Goal: Use online tool/utility: Utilize a website feature to perform a specific function

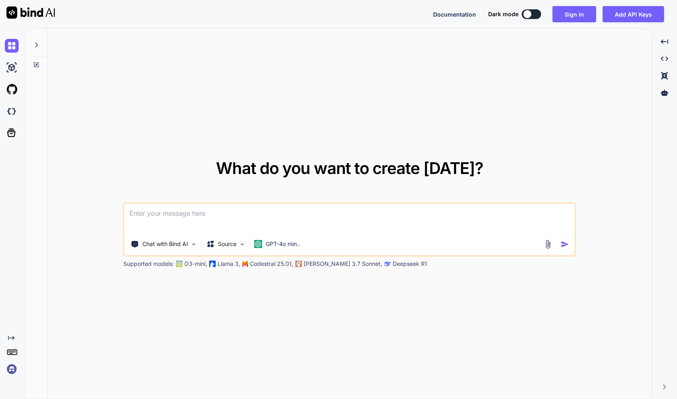
click at [36, 45] on icon at bounding box center [36, 45] width 6 height 6
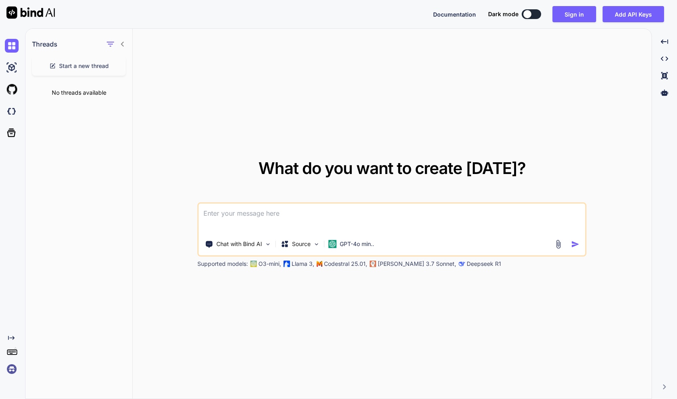
click at [121, 50] on div "Threads" at bounding box center [78, 43] width 107 height 28
click at [13, 66] on img at bounding box center [12, 68] width 14 height 14
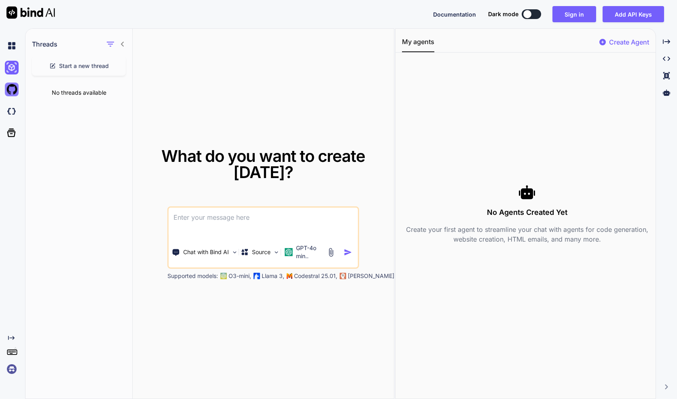
click at [13, 87] on img at bounding box center [12, 90] width 14 height 14
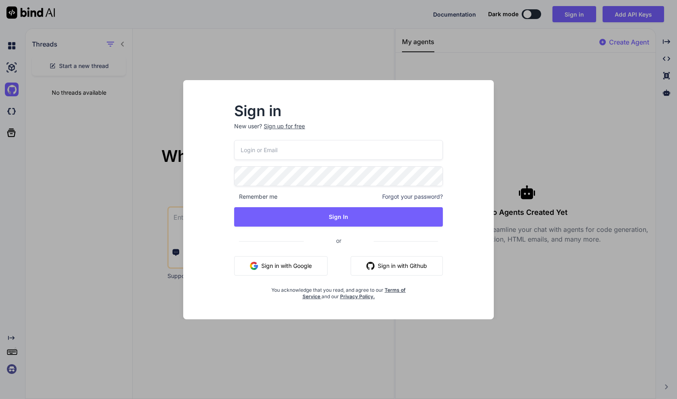
click at [123, 95] on div "Sign in New user? Sign up for free Remember me Forgot your password? Sign In or…" at bounding box center [338, 199] width 677 height 399
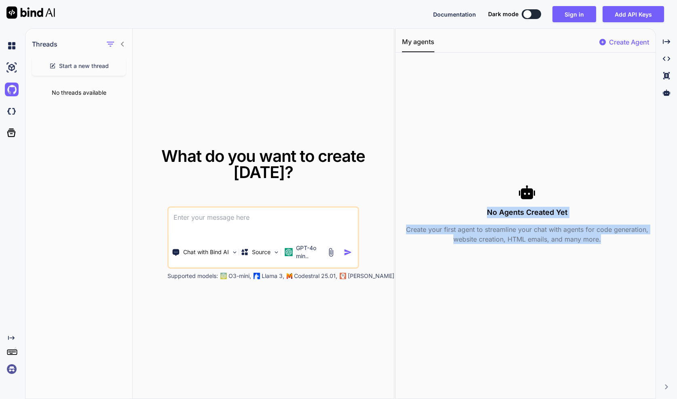
drag, startPoint x: 617, startPoint y: 249, endPoint x: 430, endPoint y: 203, distance: 192.0
click at [430, 203] on div "No Agents Created Yet Create your first agent to streamline your chat with agen…" at bounding box center [527, 214] width 250 height 310
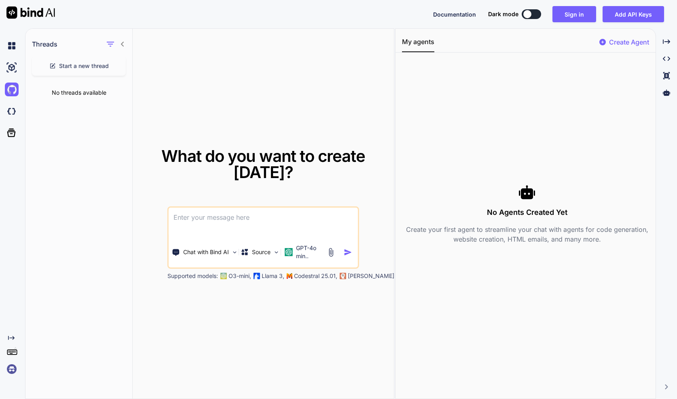
click at [454, 196] on div at bounding box center [527, 192] width 250 height 16
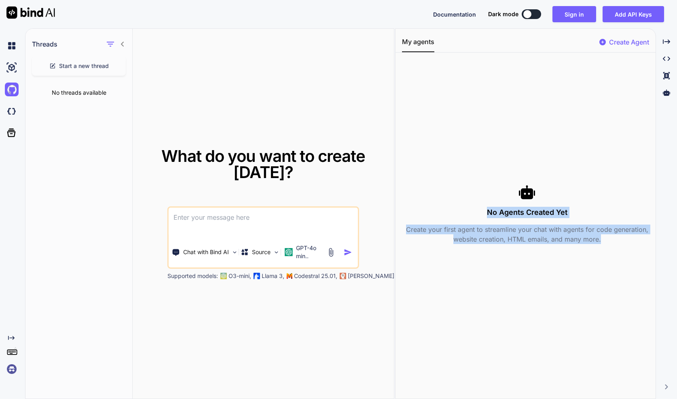
drag, startPoint x: 487, startPoint y: 208, endPoint x: 653, endPoint y: 272, distance: 177.8
click at [653, 272] on div "No Agents Created Yet Create your first agent to streamline your chat with agen…" at bounding box center [526, 214] width 260 height 310
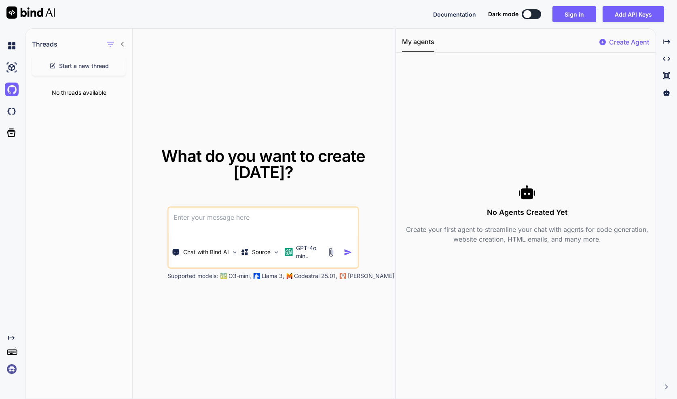
click at [614, 261] on div "No Agents Created Yet Create your first agent to streamline your chat with agen…" at bounding box center [527, 214] width 250 height 310
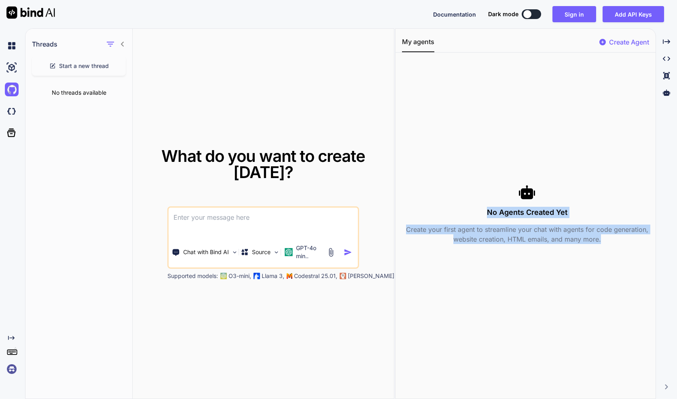
drag, startPoint x: 614, startPoint y: 241, endPoint x: 505, endPoint y: 192, distance: 119.5
click at [505, 192] on div "No Agents Created Yet Create your first agent to streamline your chat with agen…" at bounding box center [527, 214] width 250 height 60
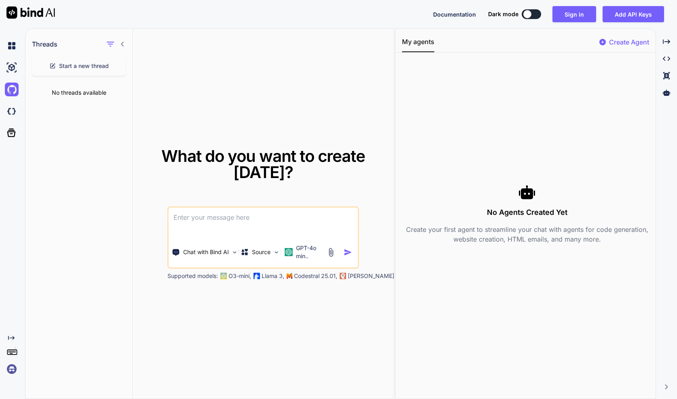
click at [505, 192] on div at bounding box center [527, 192] width 250 height 16
click at [5, 112] on img at bounding box center [12, 111] width 14 height 14
click at [16, 134] on icon at bounding box center [11, 132] width 11 height 11
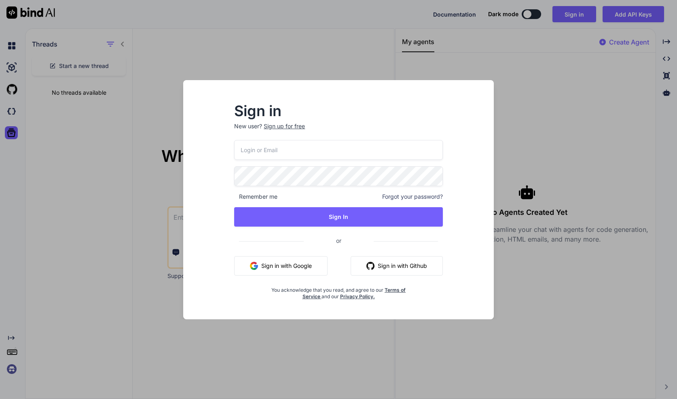
click at [150, 176] on div "Sign in New user? Sign up for free Remember me Forgot your password? Sign In or…" at bounding box center [338, 199] width 677 height 399
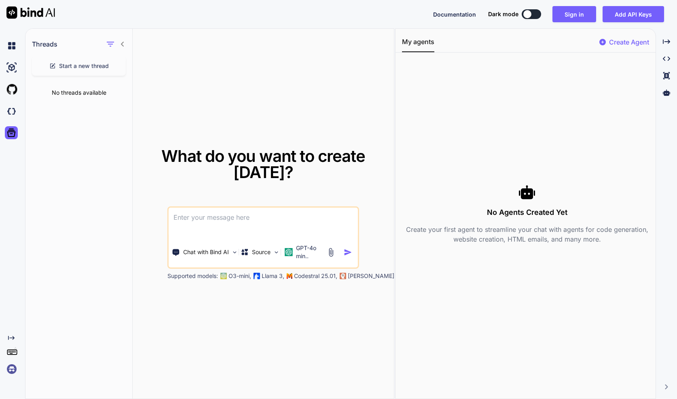
click at [11, 345] on div "Created with Pixso." at bounding box center [11, 355] width 22 height 41
click at [12, 340] on icon "Created with Pixso." at bounding box center [11, 338] width 6 height 6
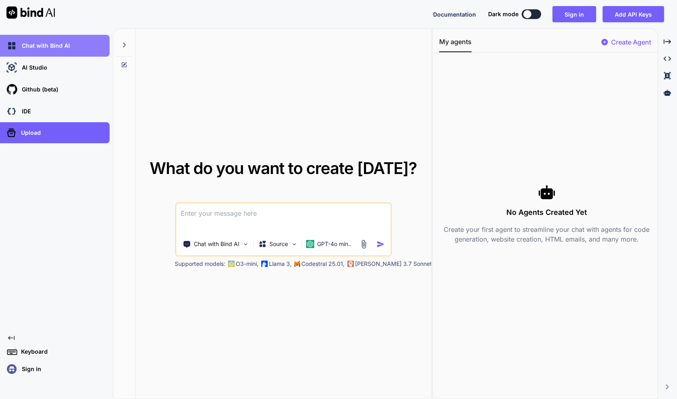
click at [67, 54] on div "Chat with Bind AI" at bounding box center [55, 46] width 110 height 22
type textarea "x"
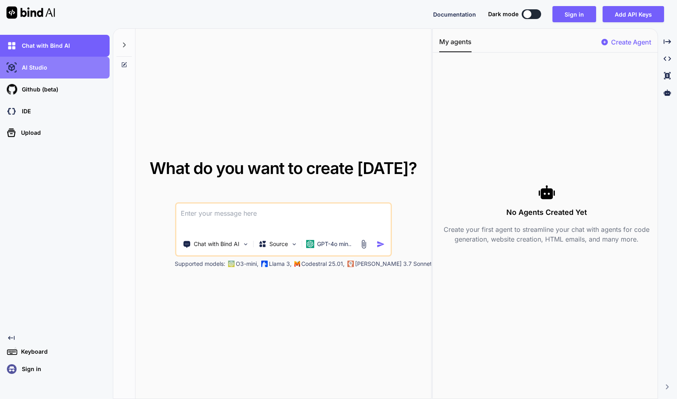
click at [68, 58] on div "AI Studio" at bounding box center [55, 68] width 110 height 22
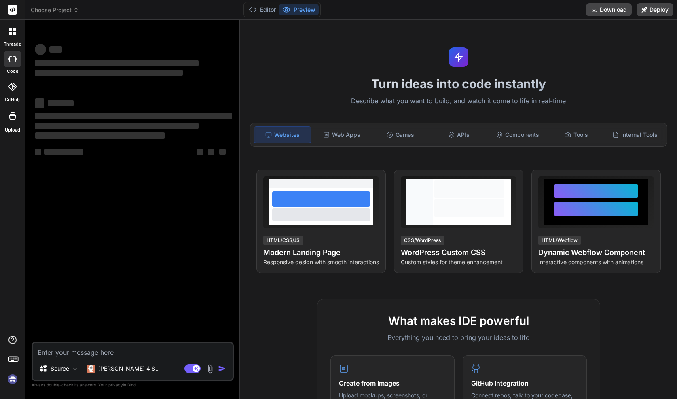
click at [511, 104] on p "Describe what you want to build, and watch it come to life in real-time" at bounding box center [458, 101] width 427 height 11
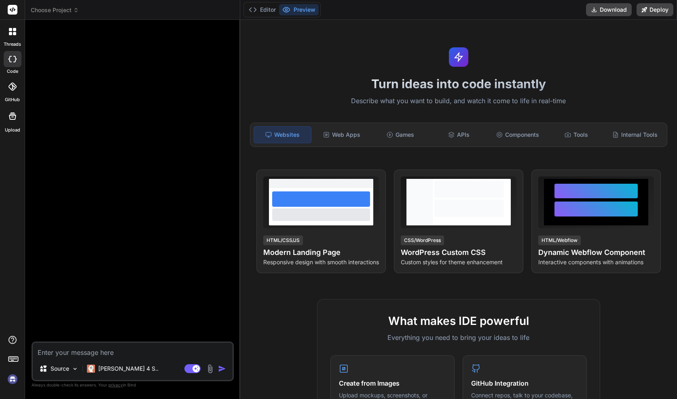
click at [470, 78] on h1 "Turn ideas into code instantly" at bounding box center [458, 83] width 427 height 15
type textarea "x"
click at [420, 89] on h1 "Turn ideas into code instantly" at bounding box center [458, 83] width 427 height 15
